Goal: Transaction & Acquisition: Purchase product/service

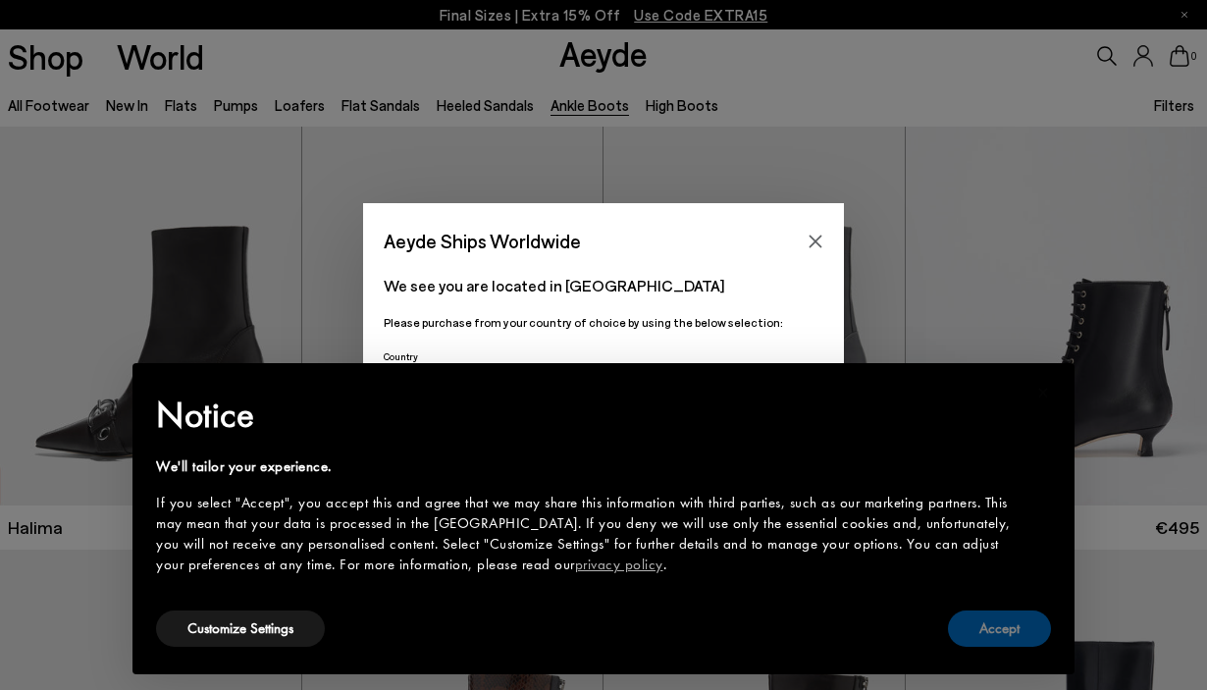
click at [1018, 633] on button "Accept" at bounding box center [999, 628] width 103 height 36
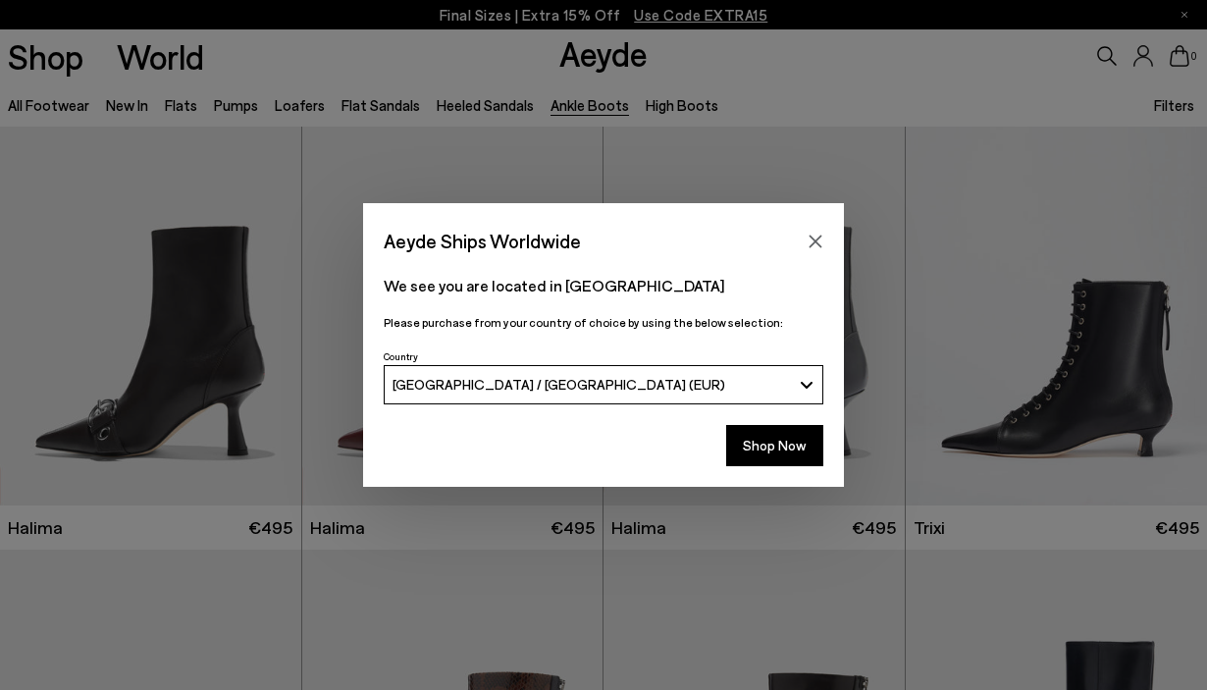
click at [796, 228] on div "Aeyde Ships Worldwide" at bounding box center [603, 230] width 481 height 55
click at [810, 236] on icon "Close" at bounding box center [815, 240] width 13 height 13
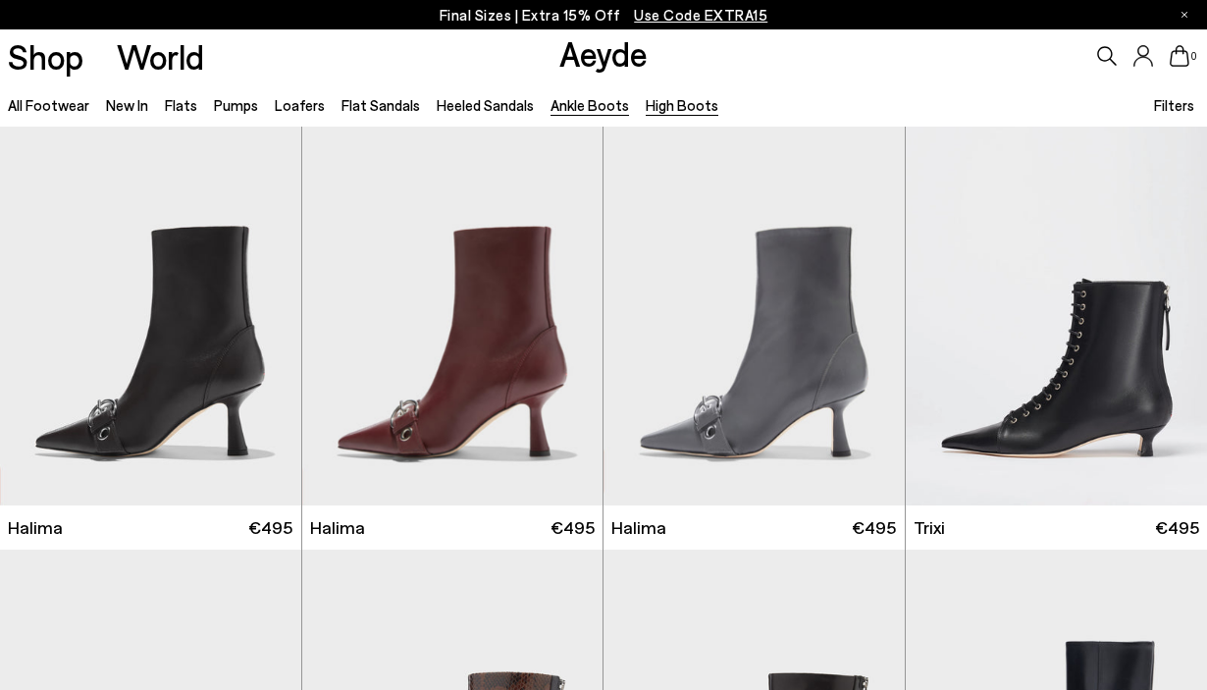
click at [661, 101] on link "High Boots" at bounding box center [682, 105] width 73 height 18
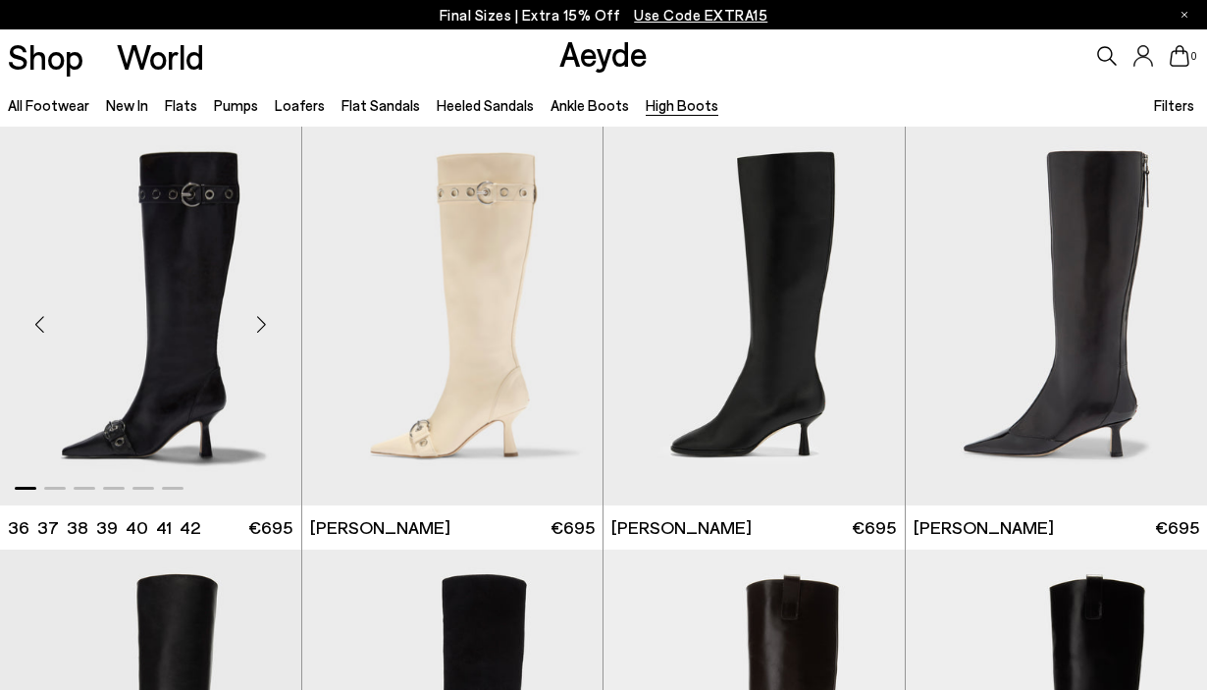
click at [258, 315] on div "Next slide" at bounding box center [262, 323] width 59 height 59
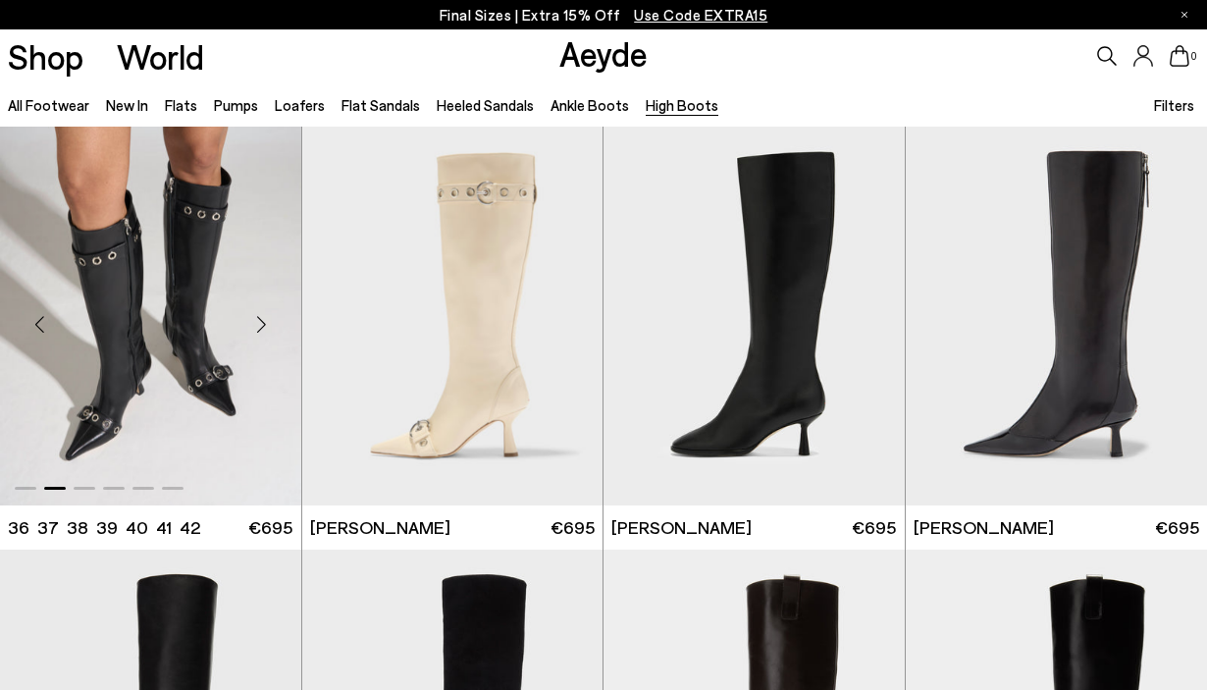
click at [257, 316] on div "Next slide" at bounding box center [262, 323] width 59 height 59
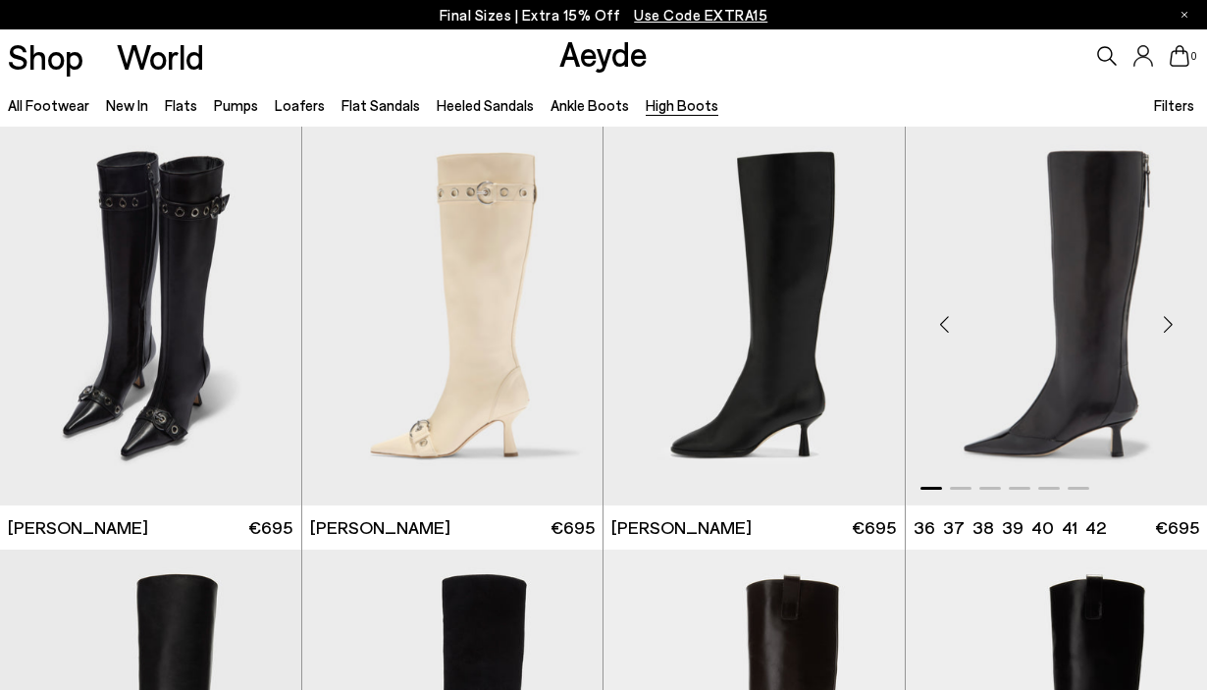
click at [1174, 323] on div "Next slide" at bounding box center [1167, 323] width 59 height 59
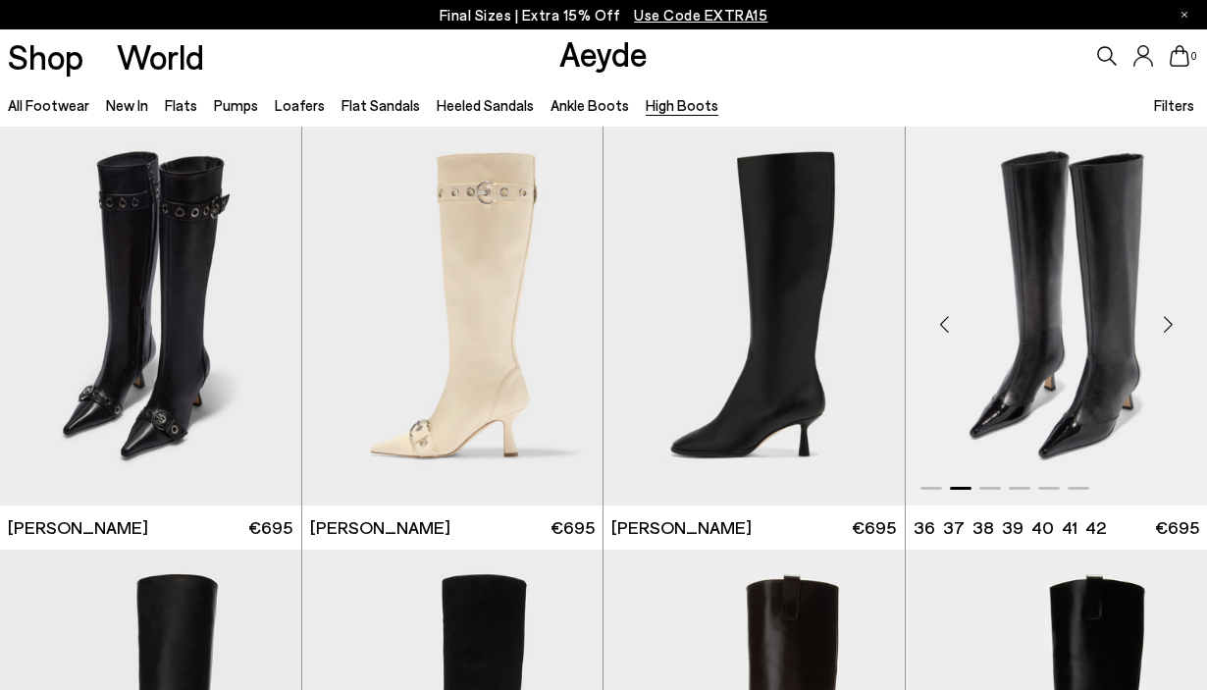
click at [1162, 317] on div "Next slide" at bounding box center [1167, 323] width 59 height 59
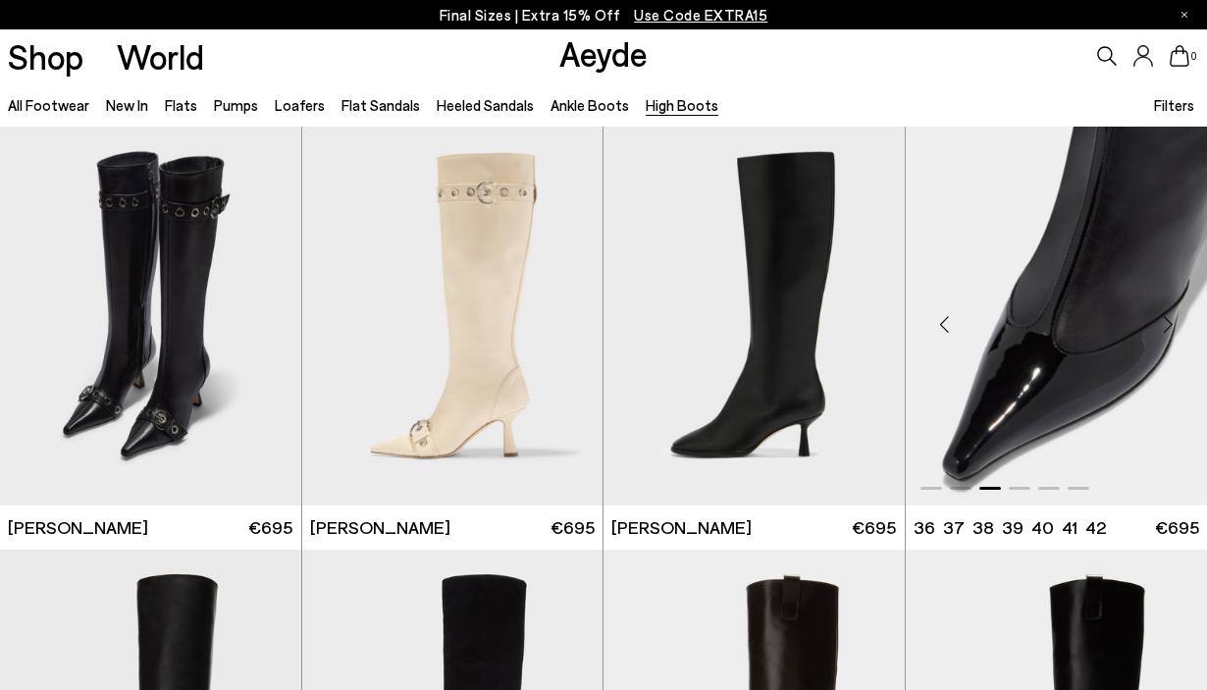
click at [1162, 317] on div "Next slide" at bounding box center [1167, 323] width 59 height 59
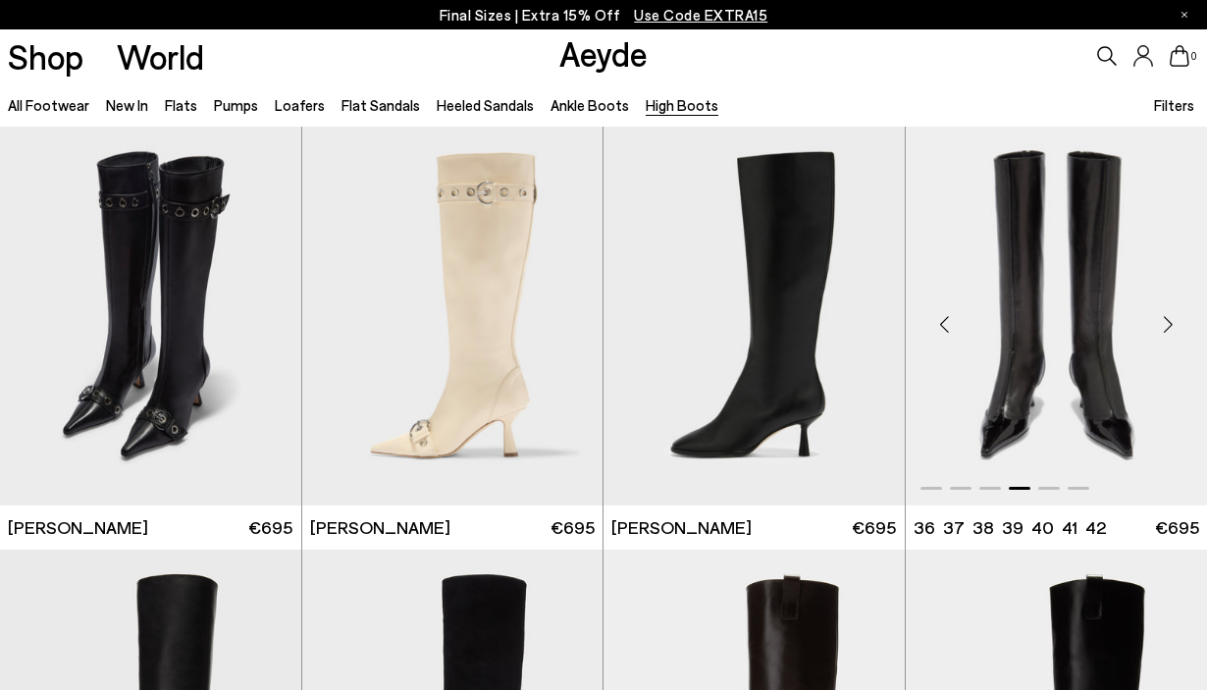
click at [1162, 317] on div "Next slide" at bounding box center [1167, 323] width 59 height 59
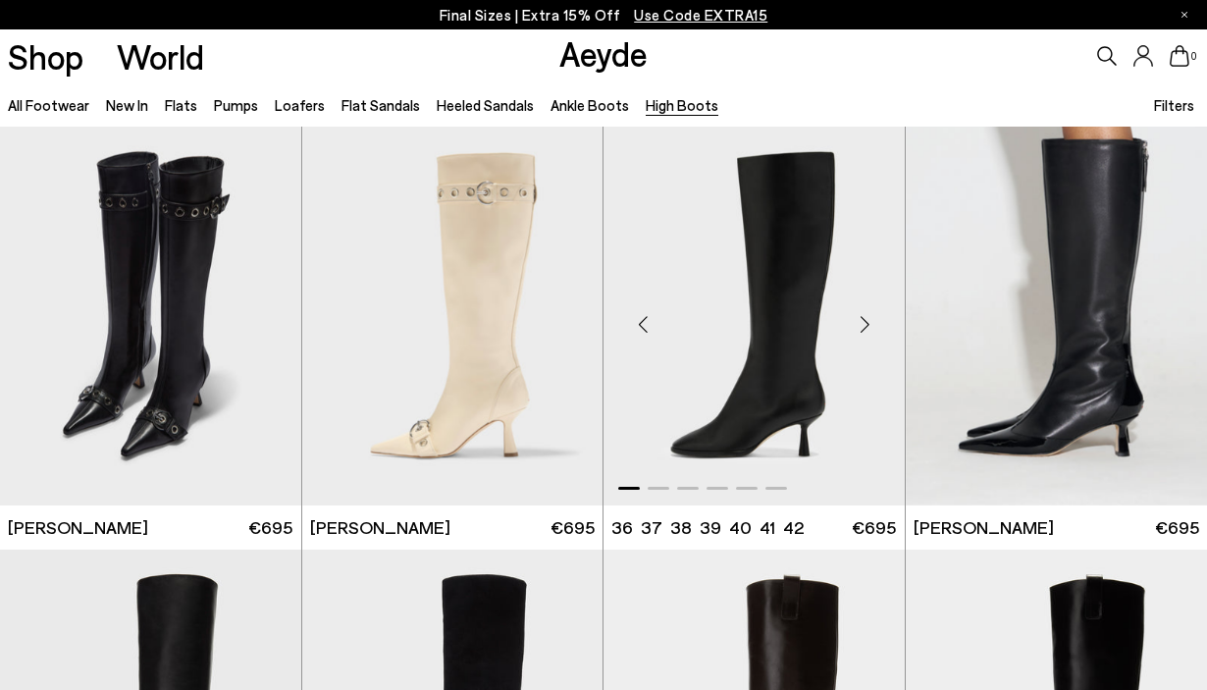
click at [862, 325] on div "Next slide" at bounding box center [865, 323] width 59 height 59
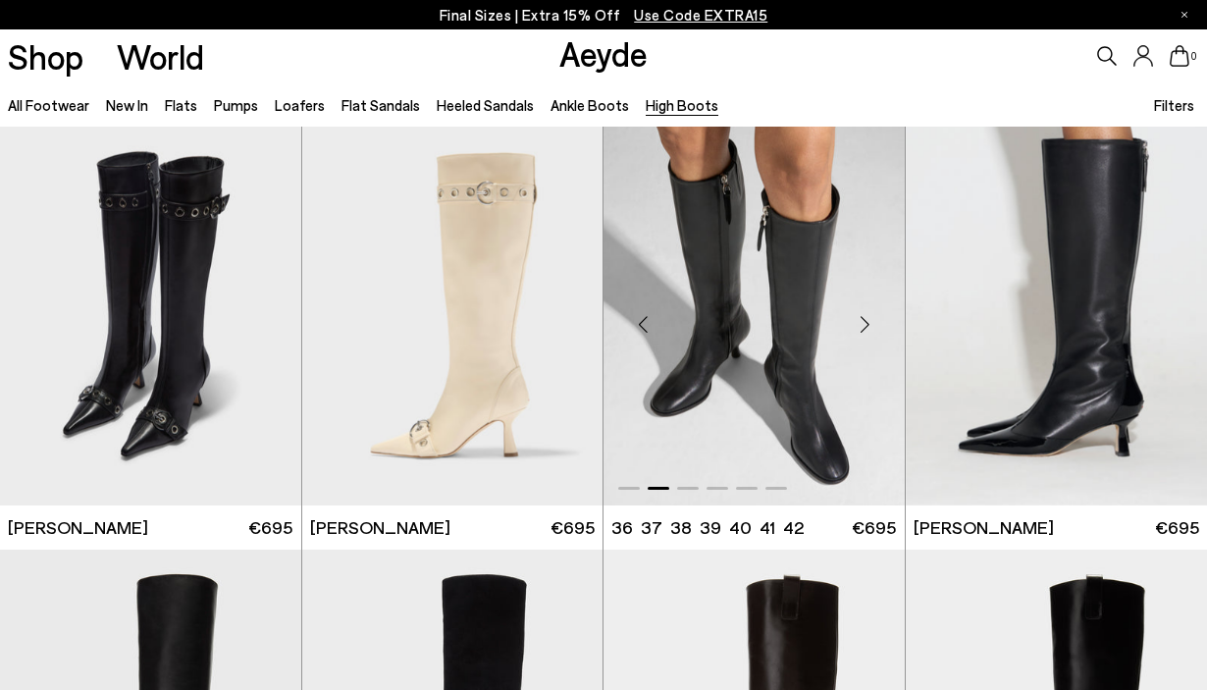
click at [862, 325] on div "Next slide" at bounding box center [865, 323] width 59 height 59
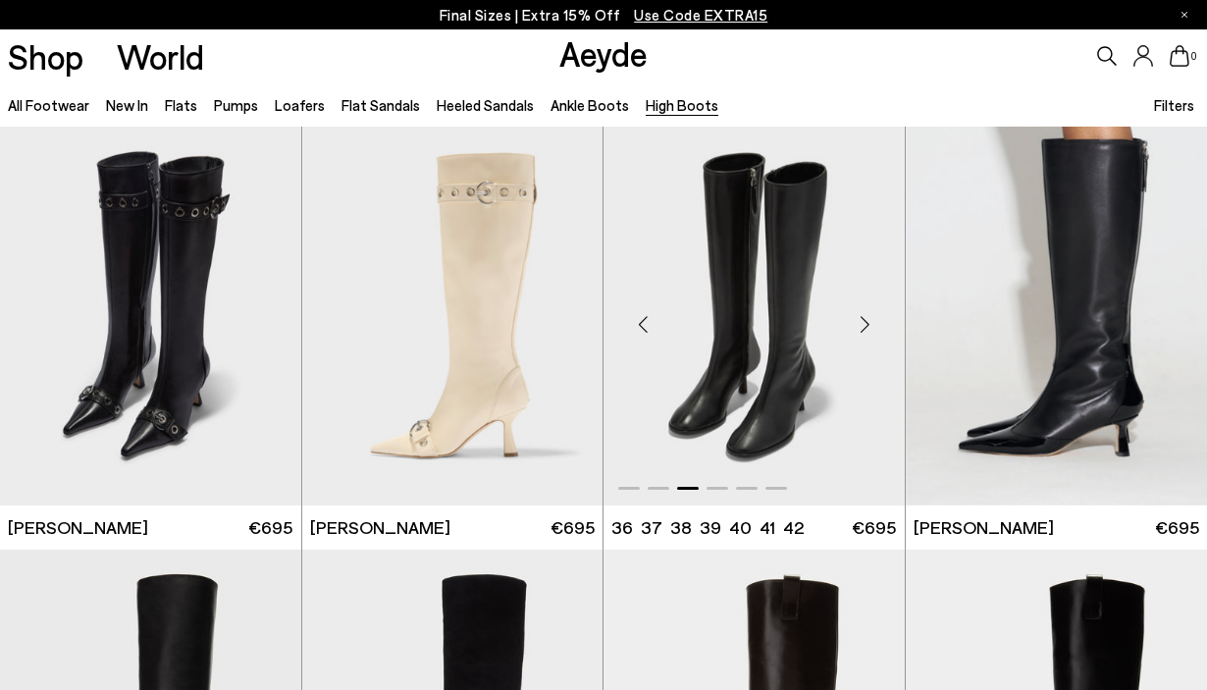
click at [862, 325] on div "Next slide" at bounding box center [865, 323] width 59 height 59
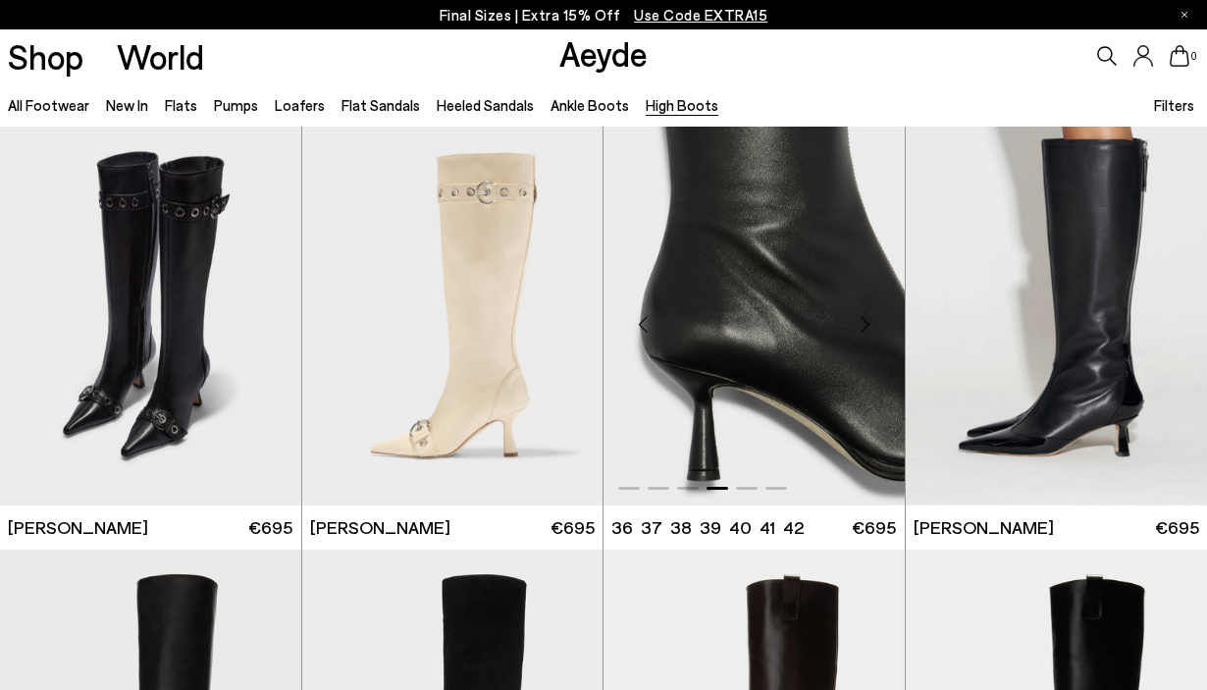
click at [862, 325] on div "Next slide" at bounding box center [865, 323] width 59 height 59
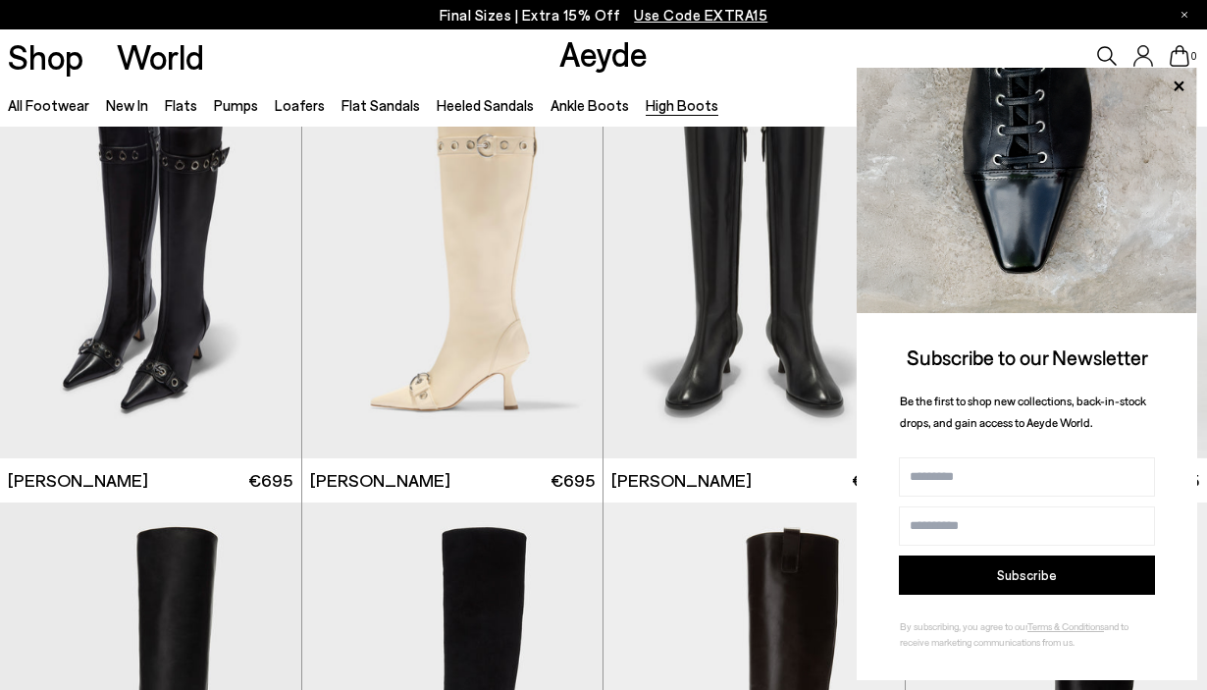
scroll to position [72, 0]
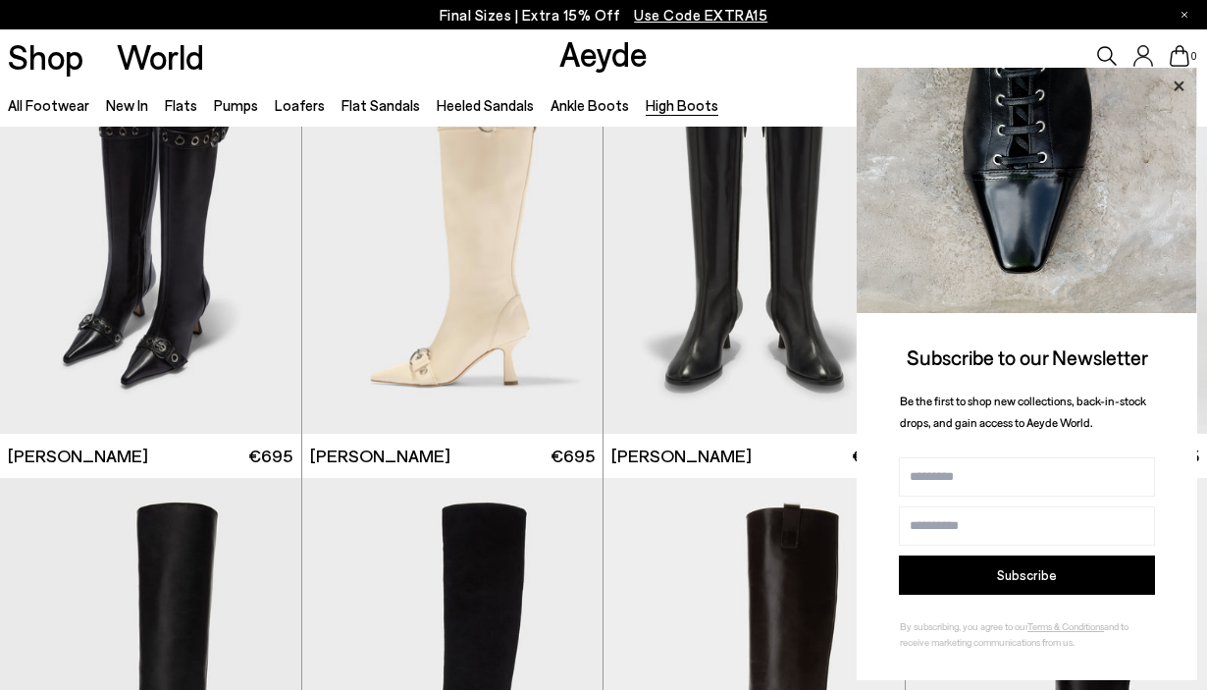
click at [1178, 84] on icon at bounding box center [1178, 87] width 26 height 26
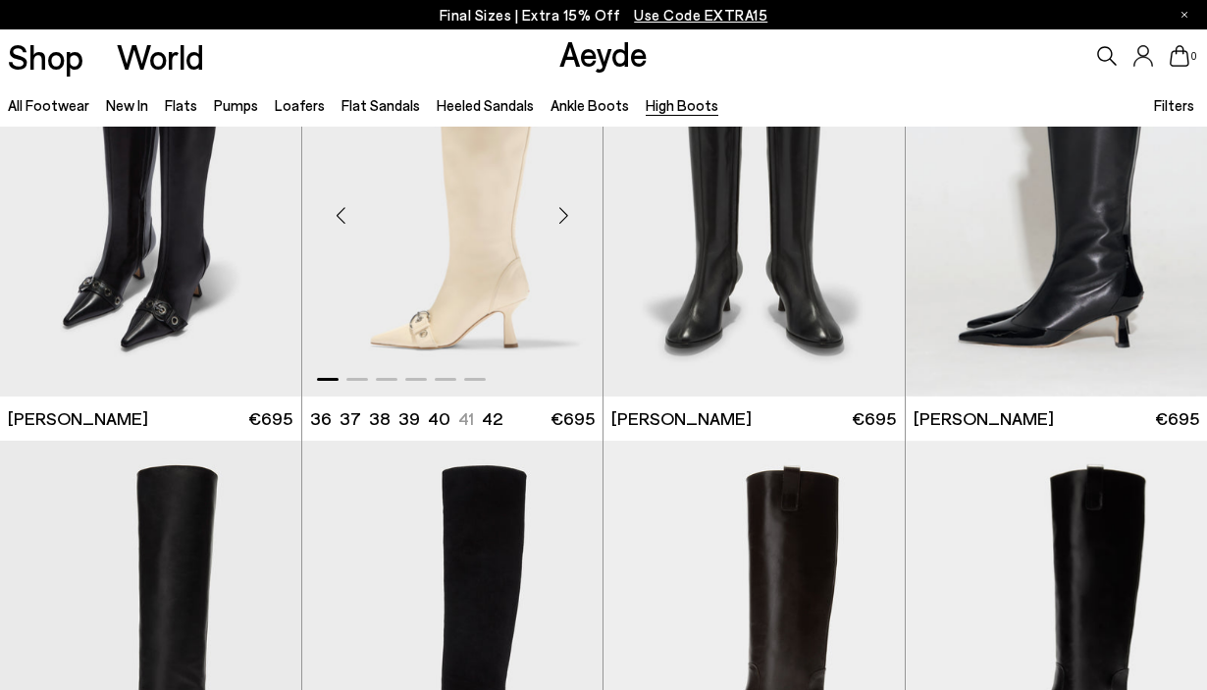
scroll to position [112, 0]
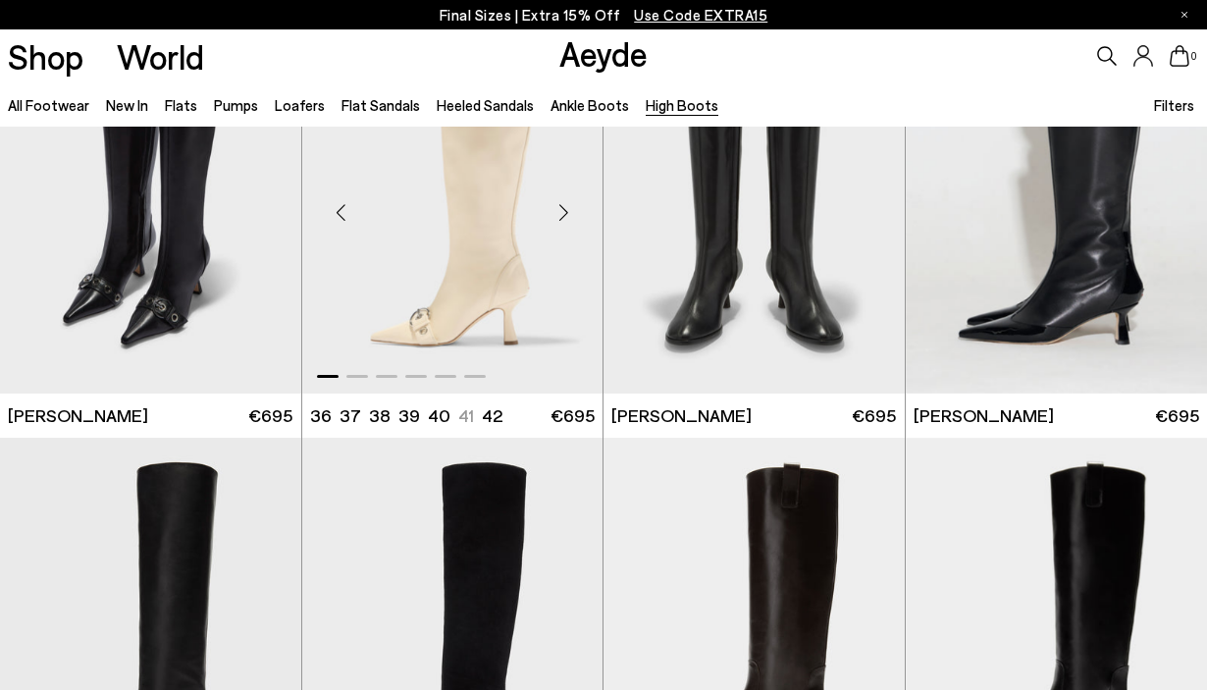
click at [562, 210] on div "Next slide" at bounding box center [563, 211] width 59 height 59
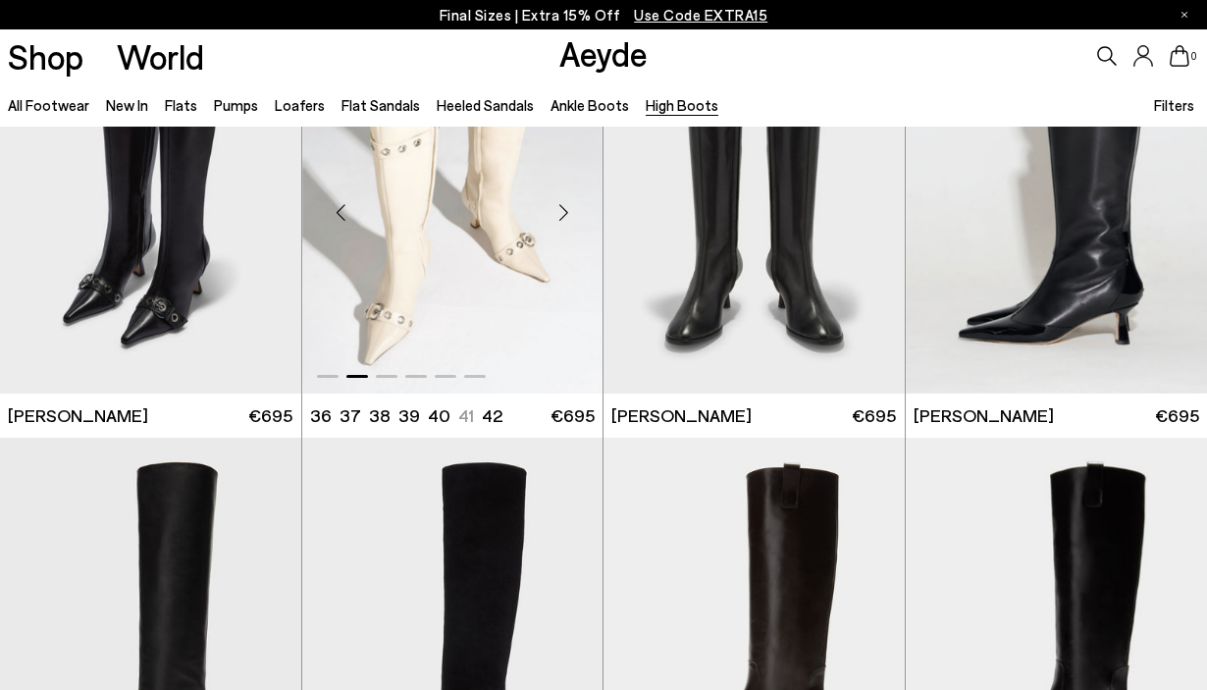
click at [562, 210] on div "Next slide" at bounding box center [563, 211] width 59 height 59
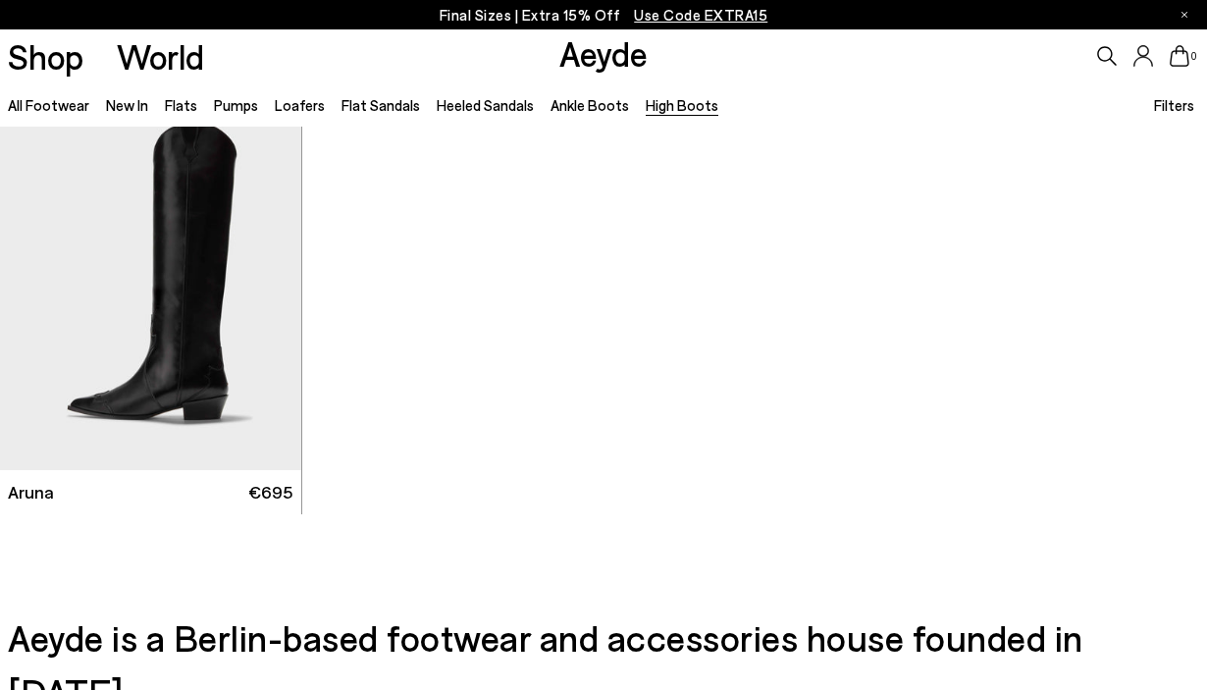
scroll to position [883, 0]
